Goal: Check status

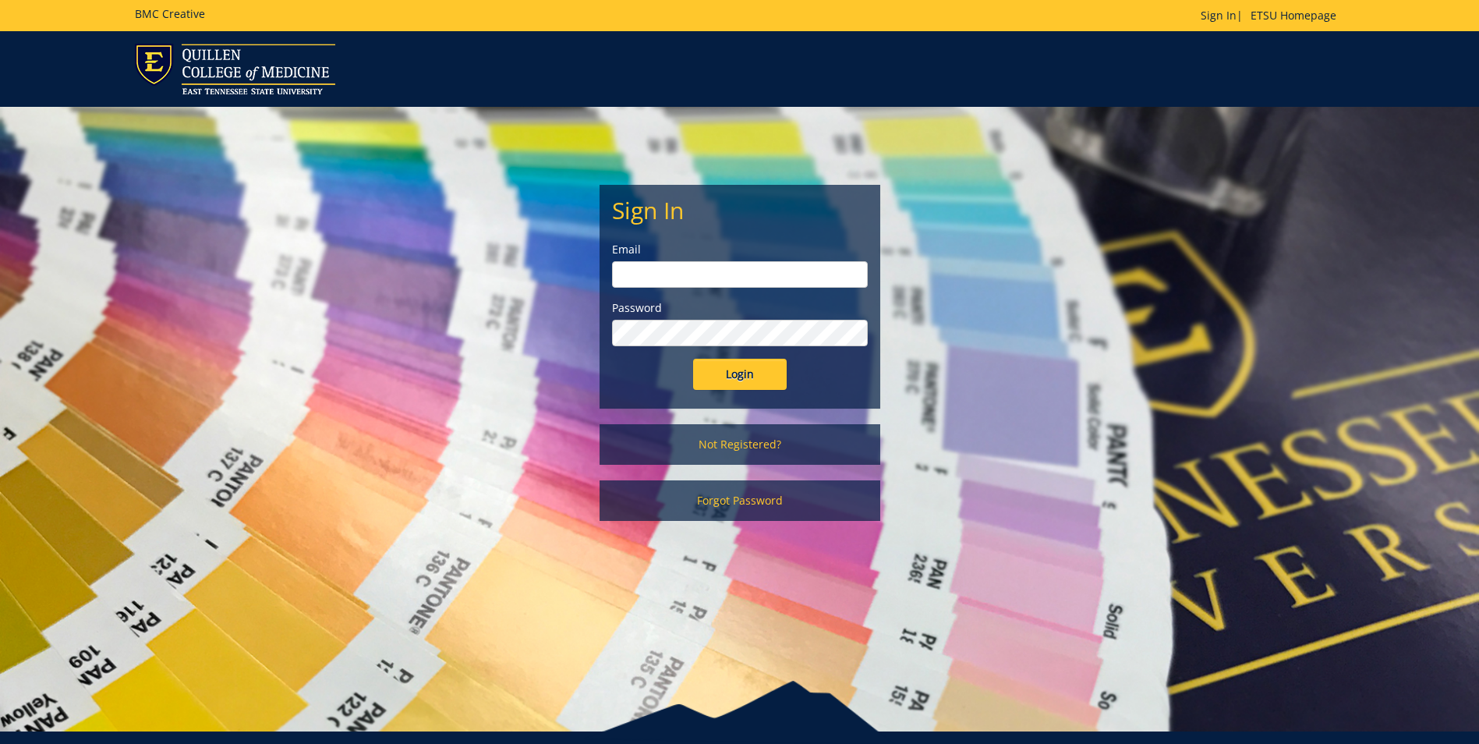
type input "sawyerk1@etsu.edu"
click at [695, 374] on input "Login" at bounding box center [740, 374] width 94 height 31
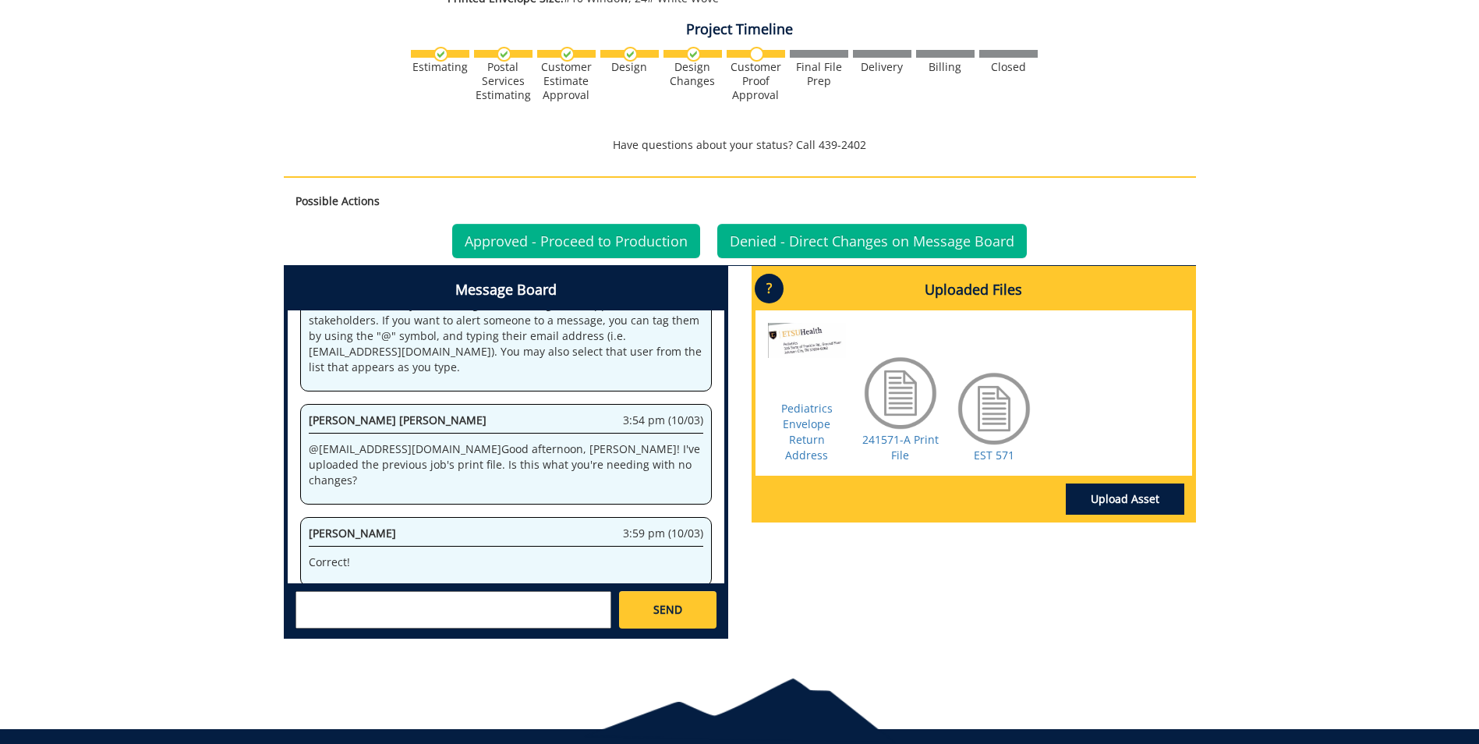
scroll to position [167, 0]
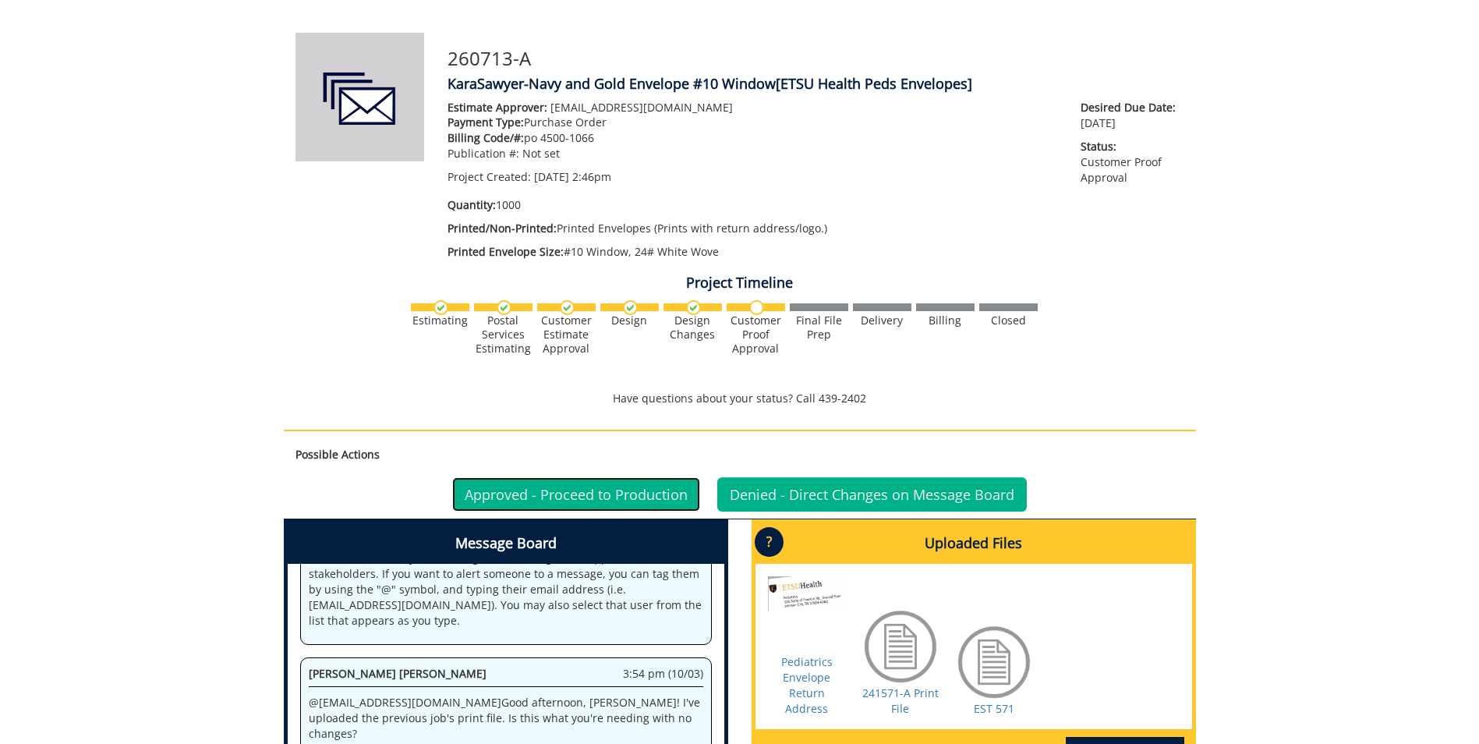
click at [600, 506] on link "Approved - Proceed to Production" at bounding box center [576, 494] width 248 height 34
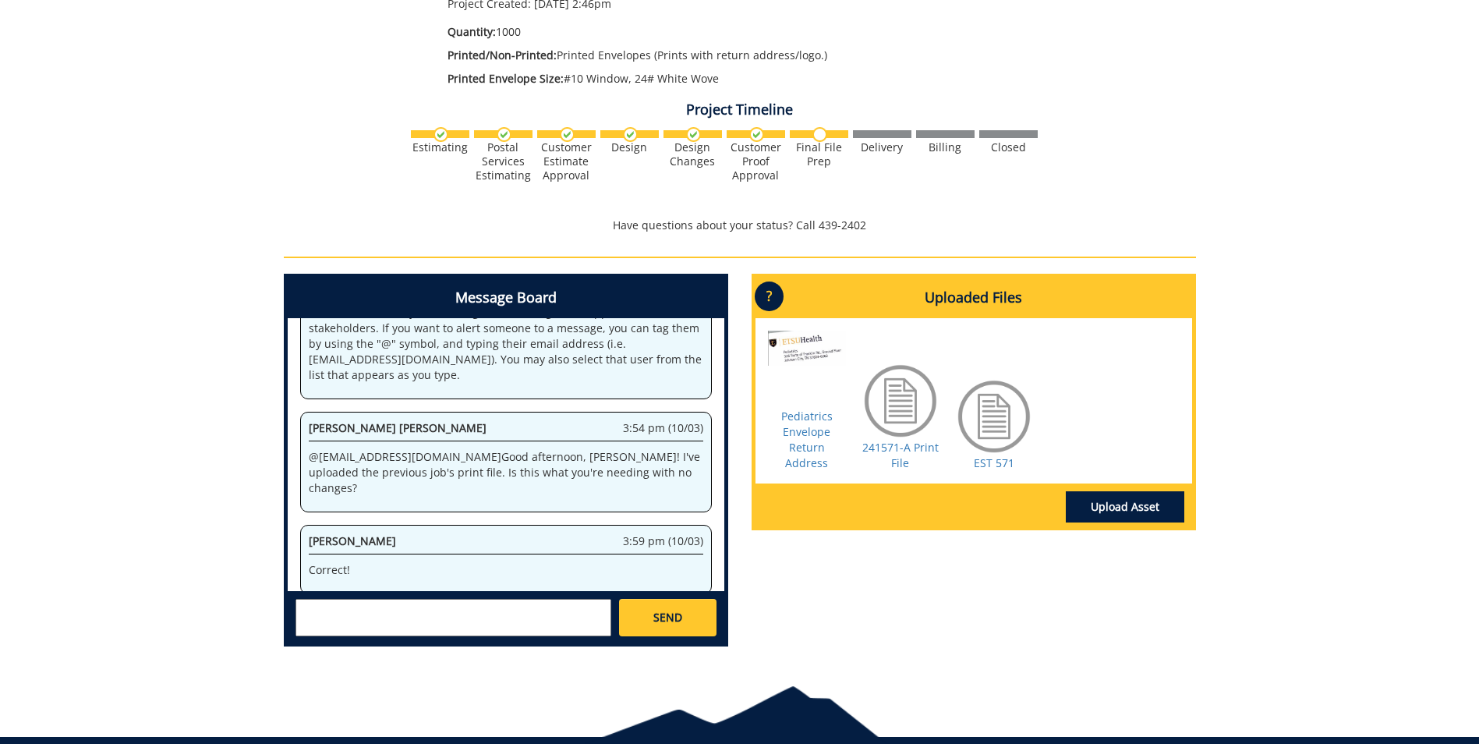
scroll to position [390, 0]
